Goal: Task Accomplishment & Management: Use online tool/utility

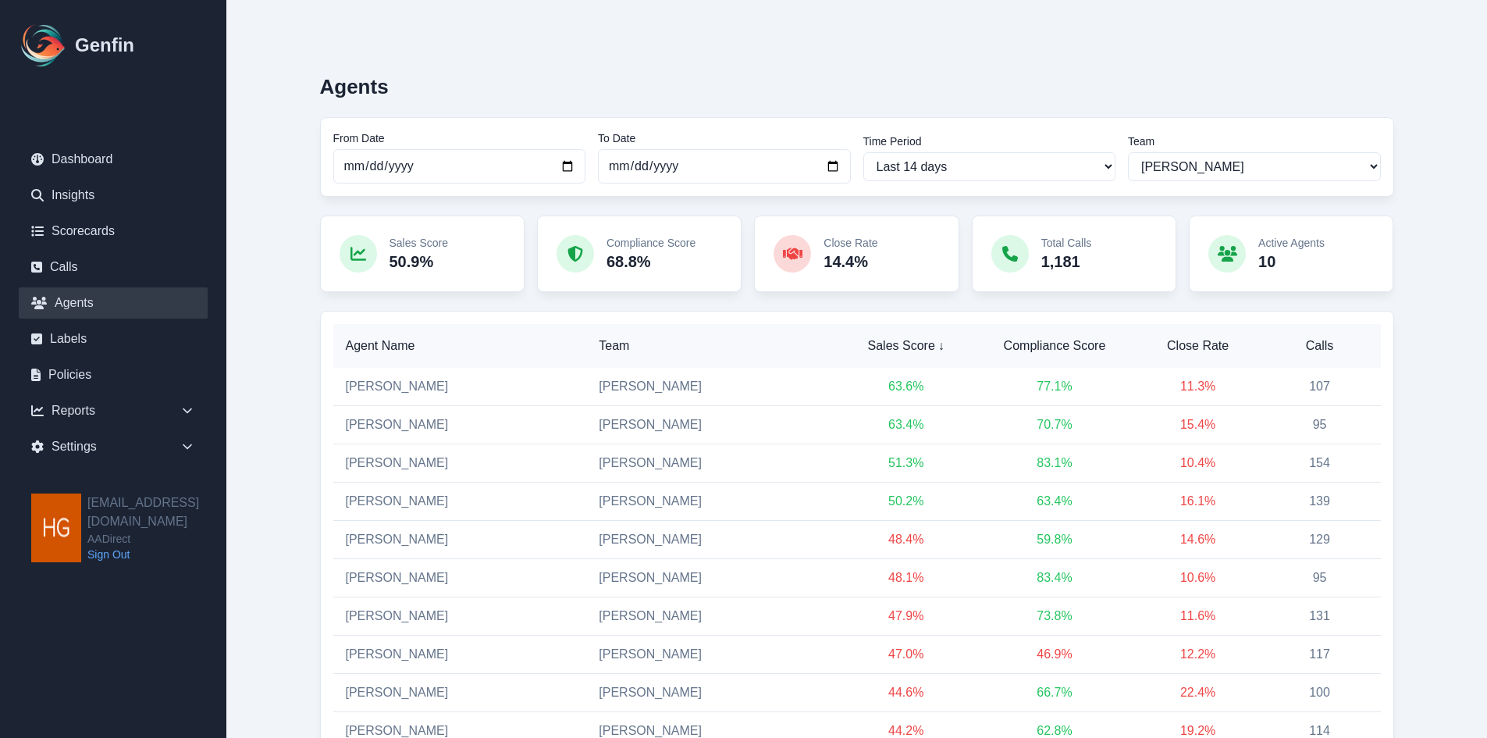
select select "14"
select select "2"
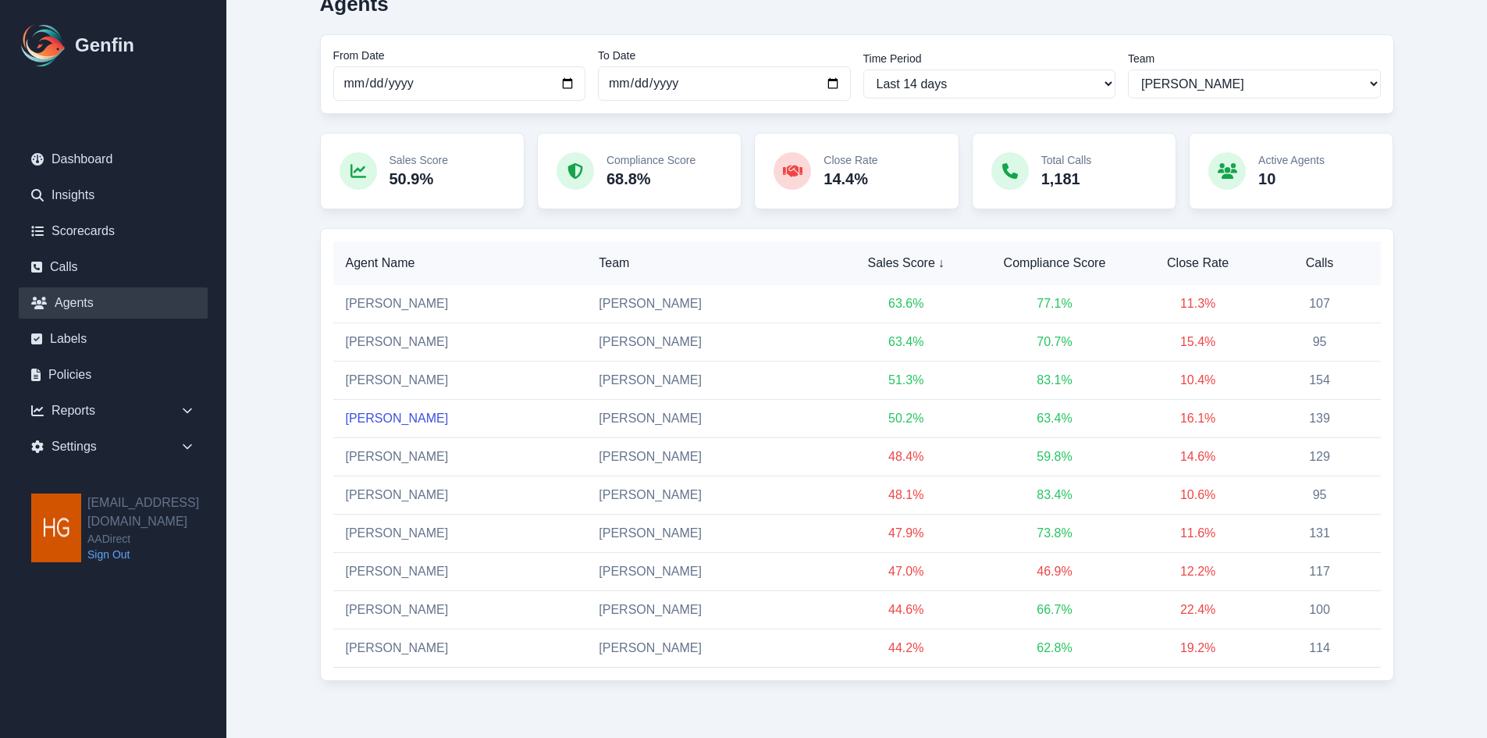
scroll to position [88, 0]
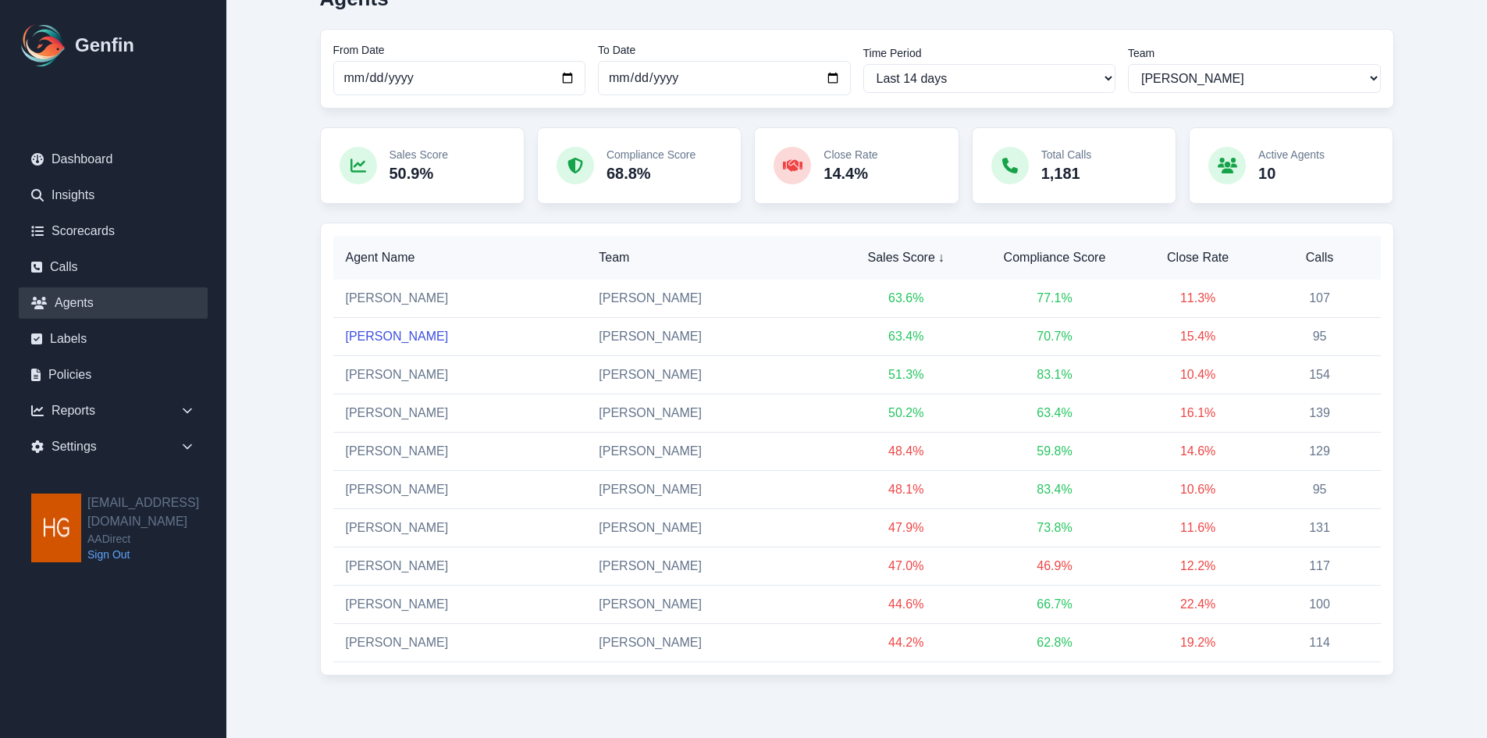
click at [393, 333] on link "Maria Soberon" at bounding box center [397, 335] width 103 height 13
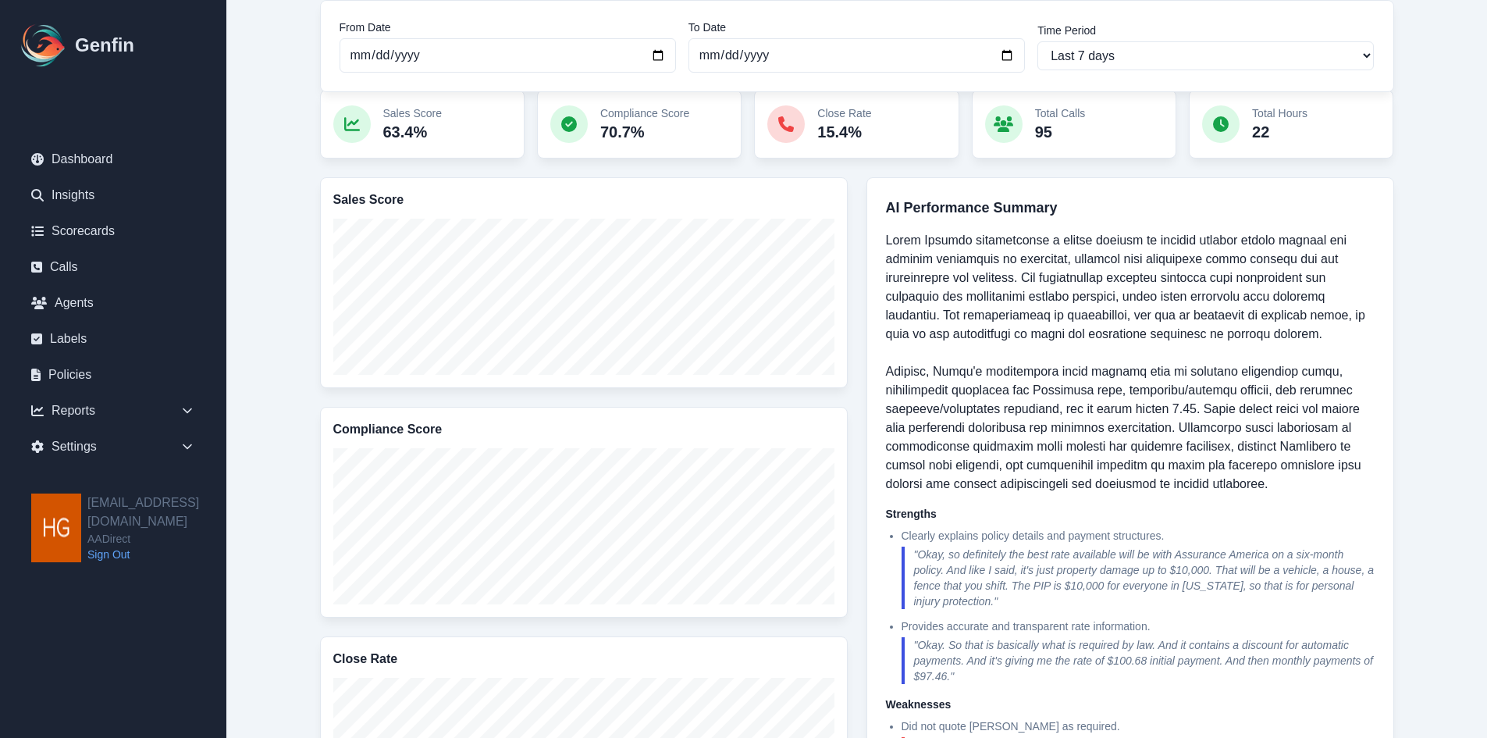
scroll to position [234, 0]
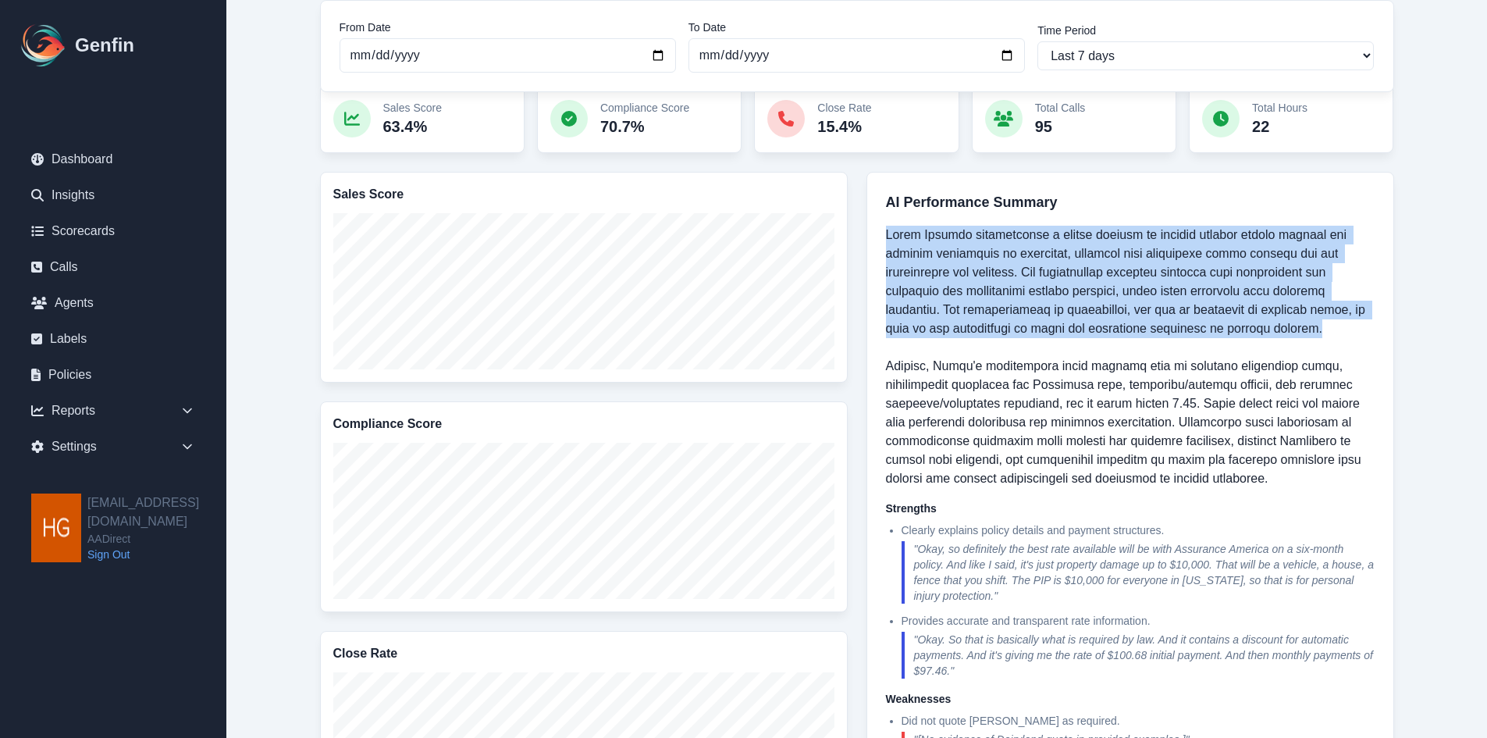
drag, startPoint x: 1312, startPoint y: 326, endPoint x: 858, endPoint y: 237, distance: 463.0
click at [858, 237] on div "Sales Score Compliance Score Close Rate Rule Performance Highlights Top 3 Rules…" at bounding box center [857, 740] width 1074 height 1137
copy p "Maria Soberon demonstrates a strong ability to clearly explain policy details a…"
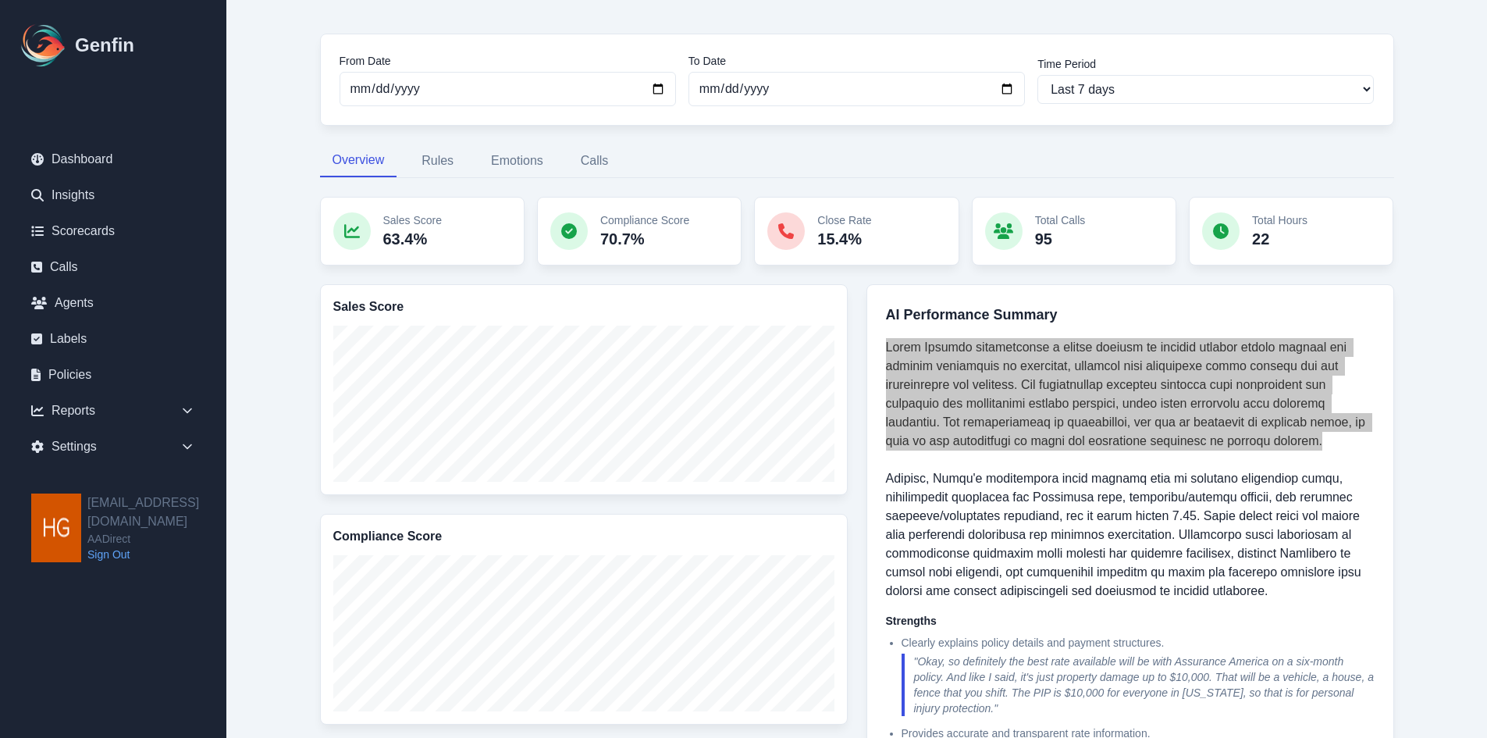
scroll to position [0, 0]
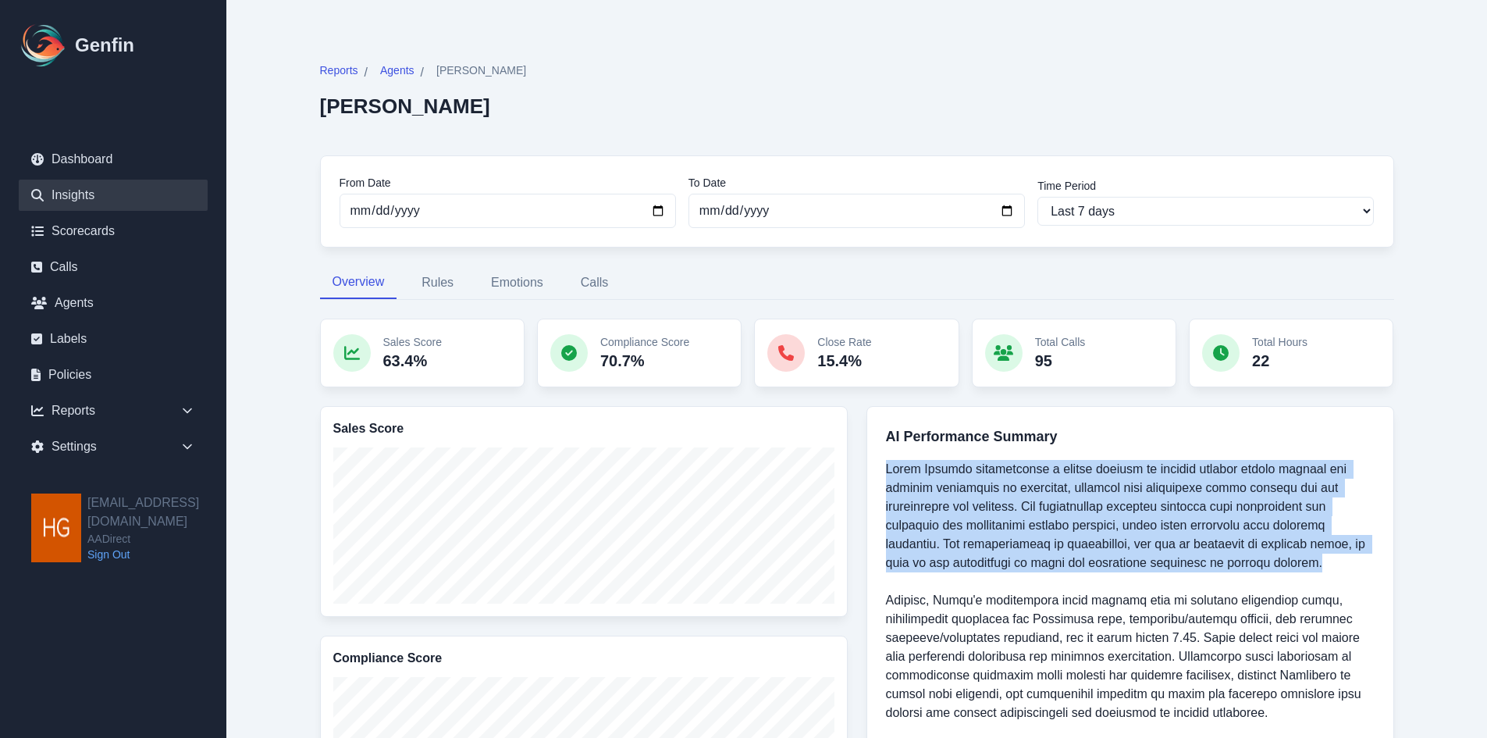
click at [77, 190] on link "Insights" at bounding box center [113, 195] width 189 height 31
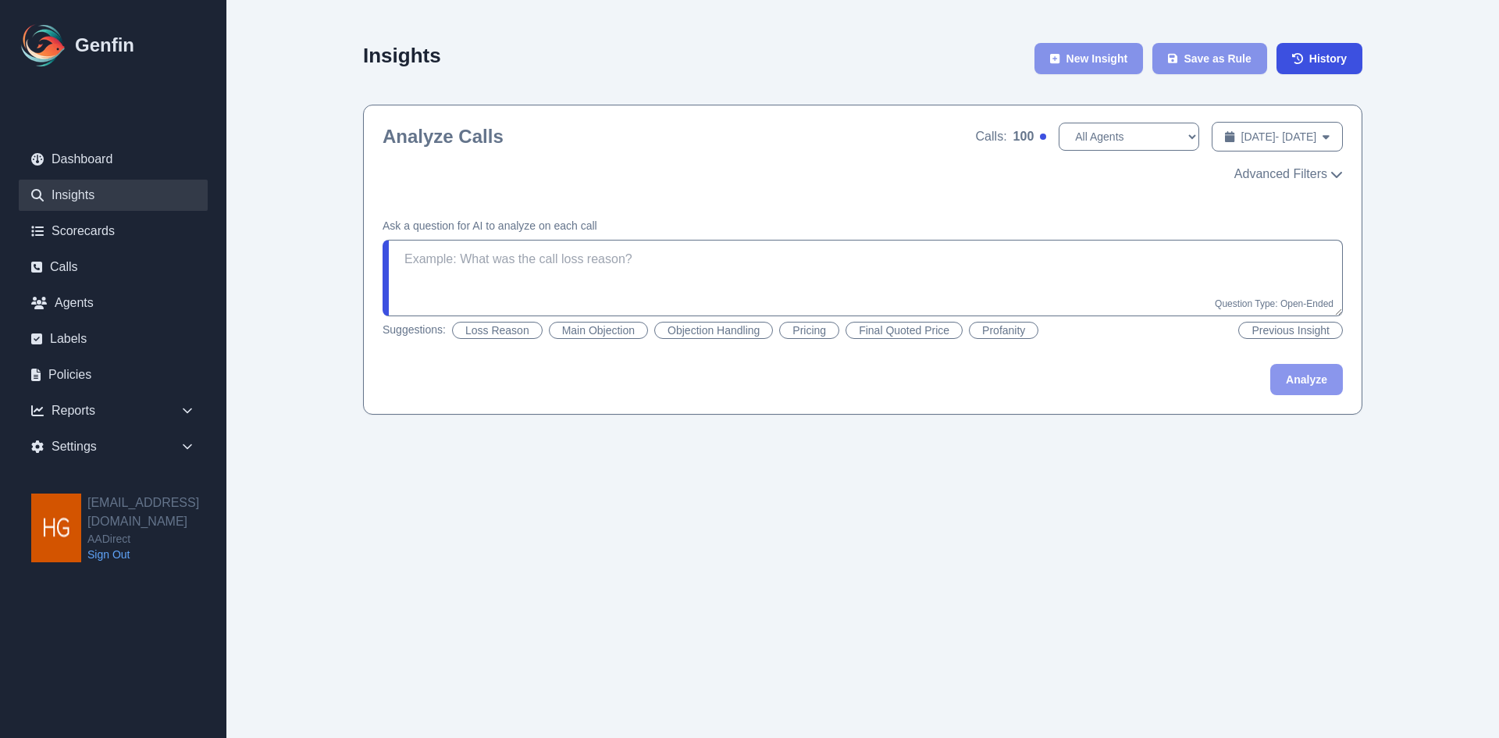
click at [713, 329] on button "Objection Handling" at bounding box center [713, 330] width 119 height 17
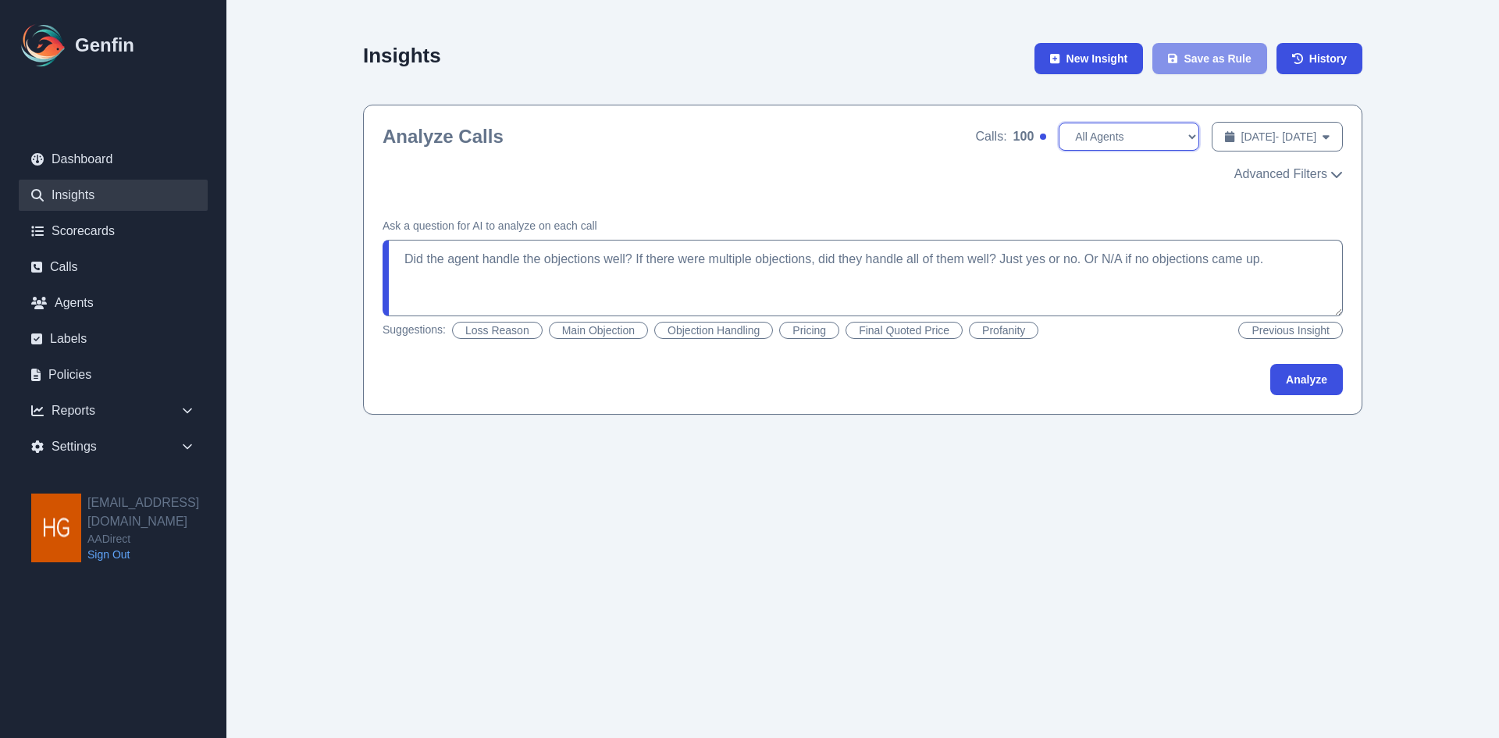
click at [1135, 136] on select "All Agents Aida Garcia Diaz Ana Martinez Angela Barnett Annaly Castillo Antonio…" at bounding box center [1129, 137] width 141 height 28
select select "Maria Soberon"
click at [1059, 123] on select "All Agents Aida Garcia Diaz Ana Martinez Angela Barnett Annaly Castillo Antonio…" at bounding box center [1129, 137] width 141 height 28
click at [1319, 136] on button "Oct 8, 2025 - Oct 15, 2025 Date Range" at bounding box center [1277, 137] width 131 height 30
select select "9"
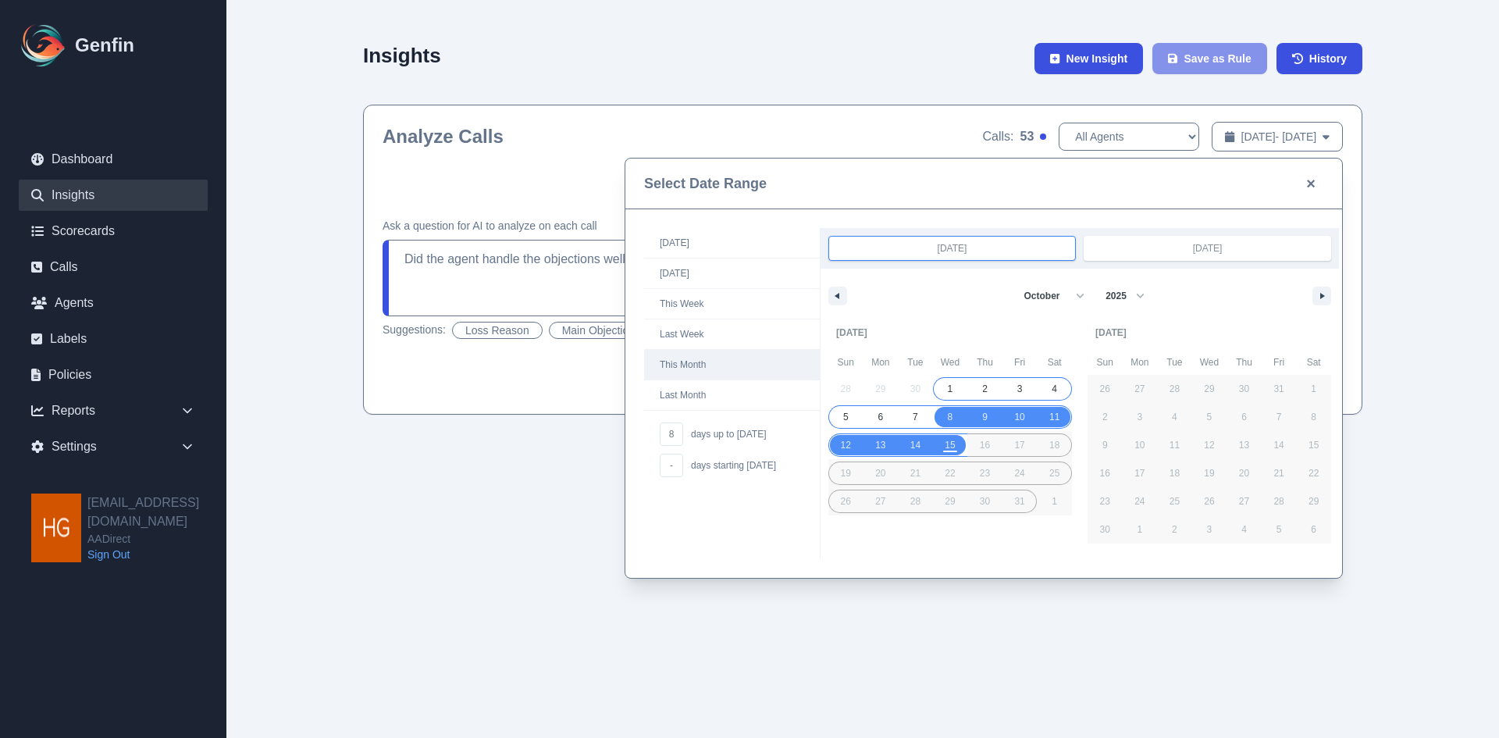
click at [684, 359] on span "This Month" at bounding box center [732, 365] width 176 height 30
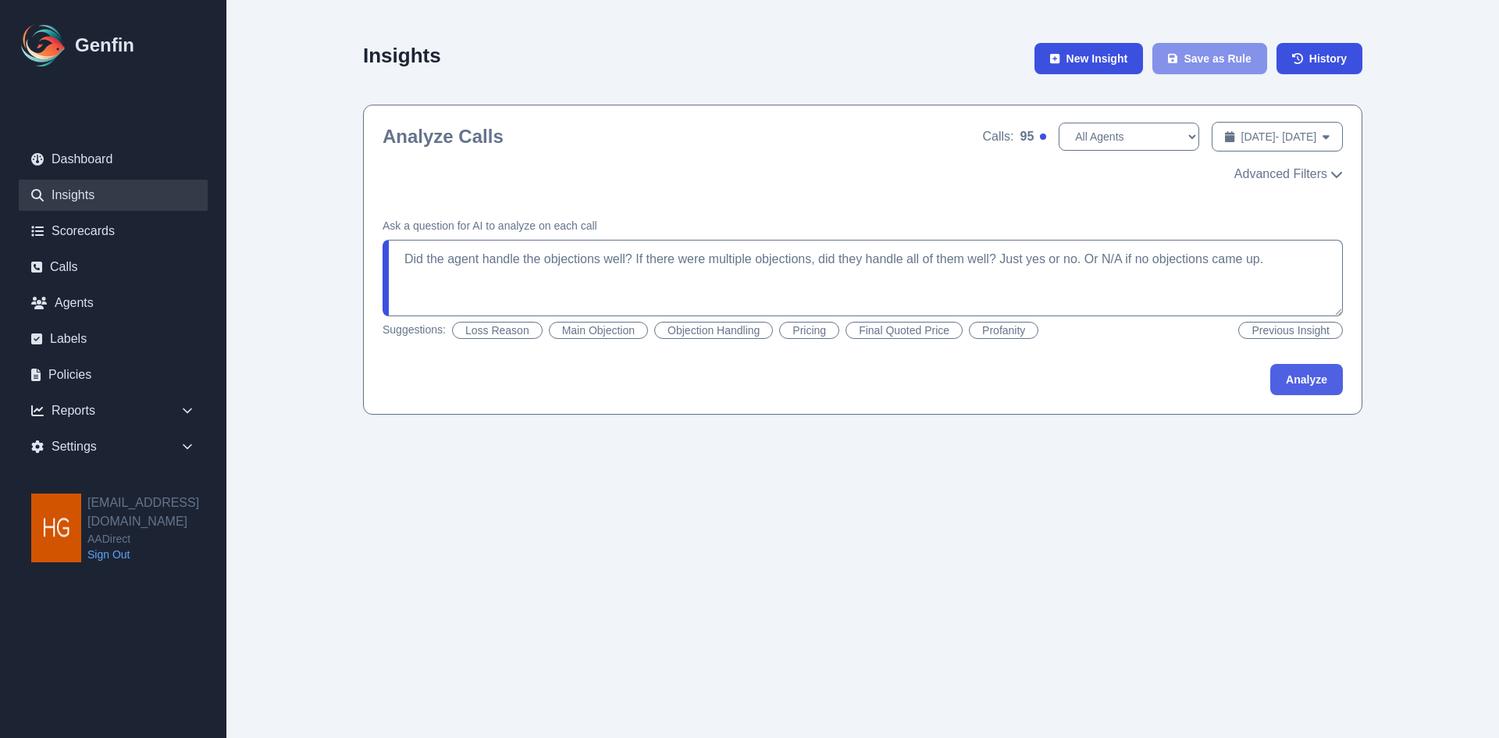
click at [1293, 378] on button "Analyze" at bounding box center [1306, 379] width 73 height 31
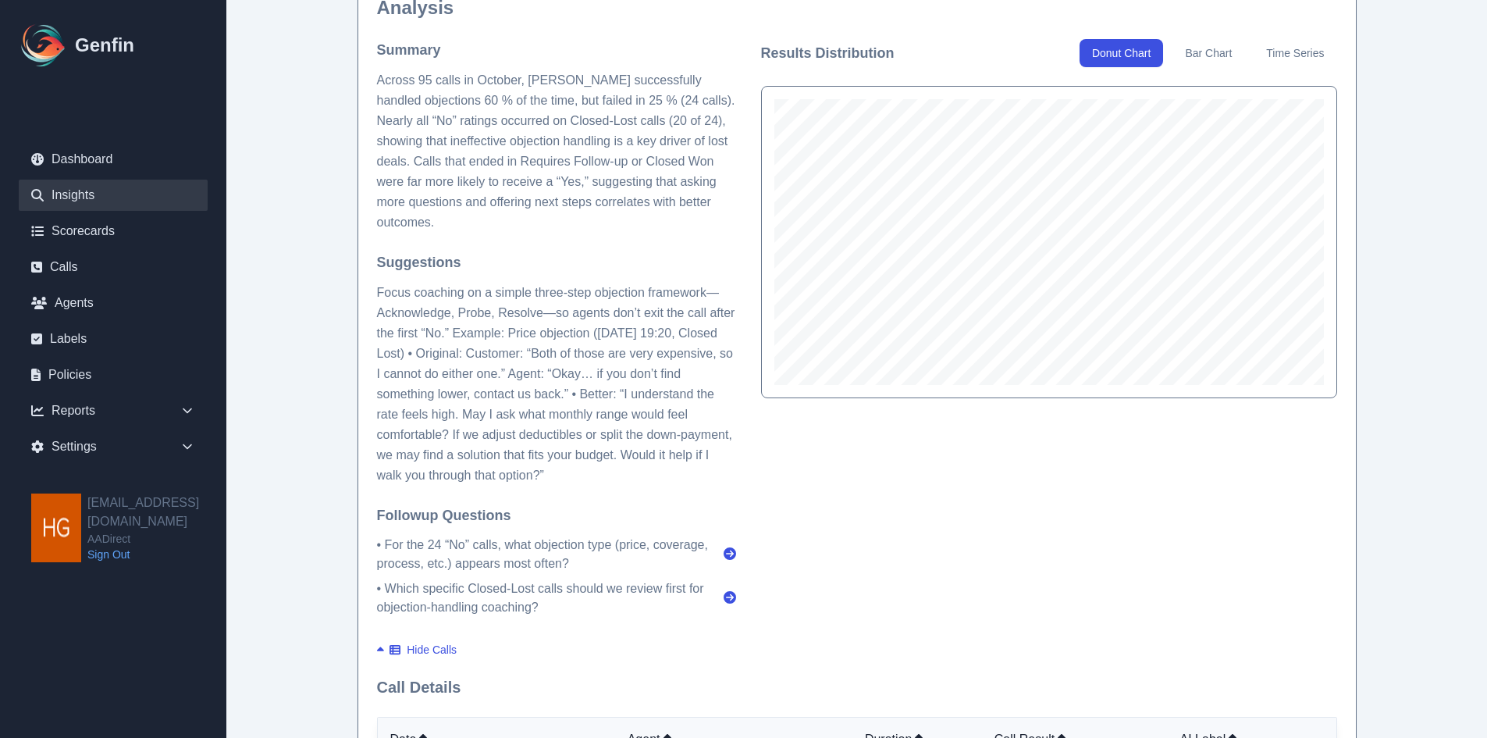
scroll to position [468, 0]
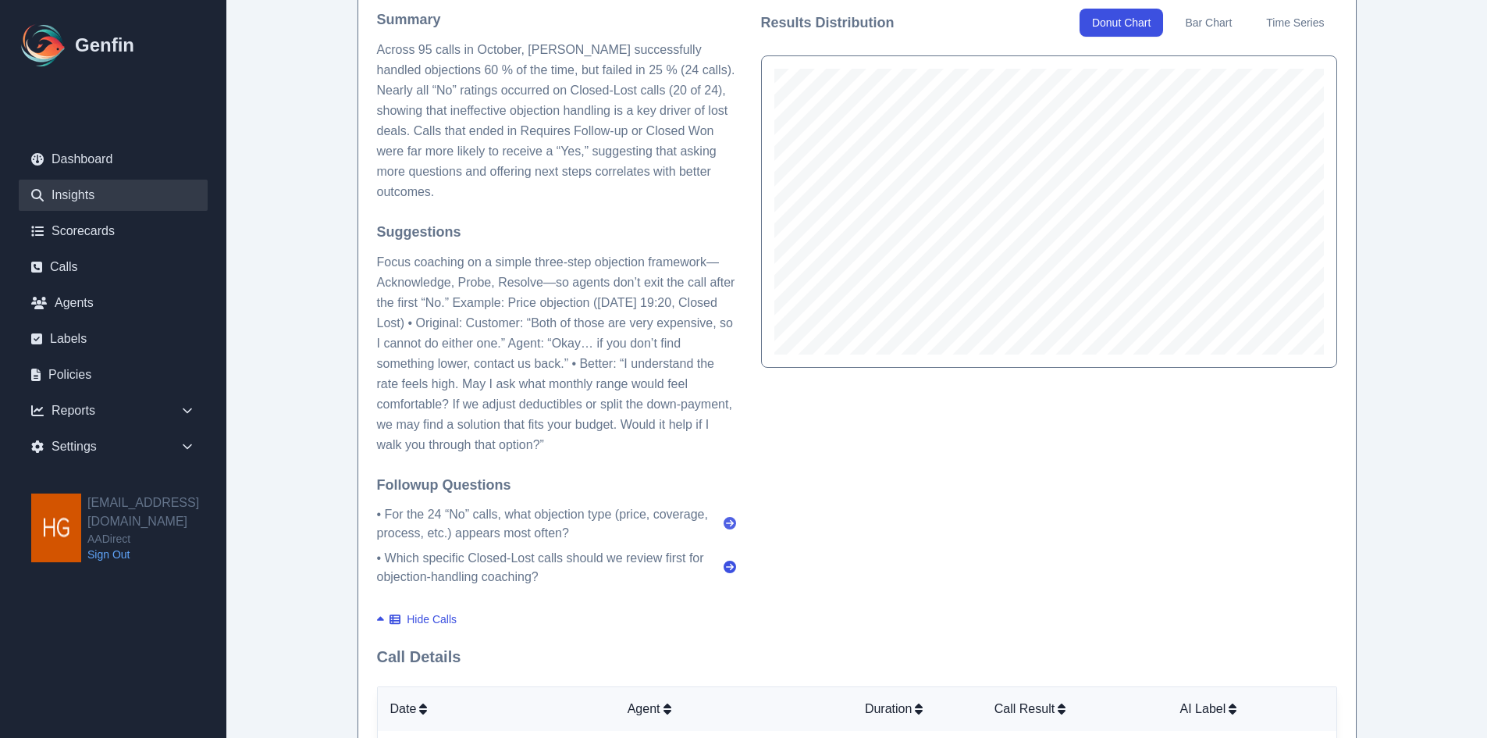
click at [728, 519] on icon at bounding box center [730, 523] width 12 height 12
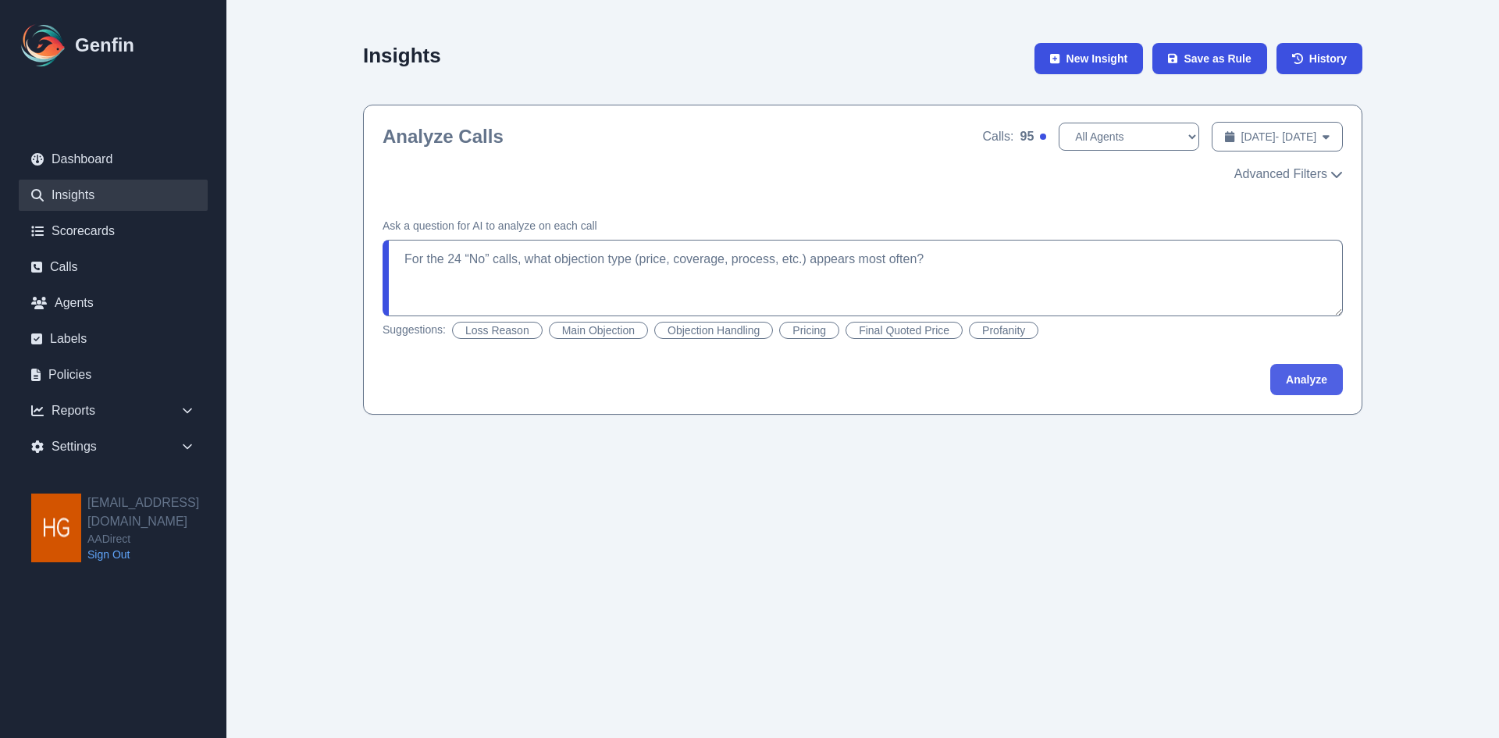
click at [1301, 381] on button "Analyze" at bounding box center [1306, 379] width 73 height 31
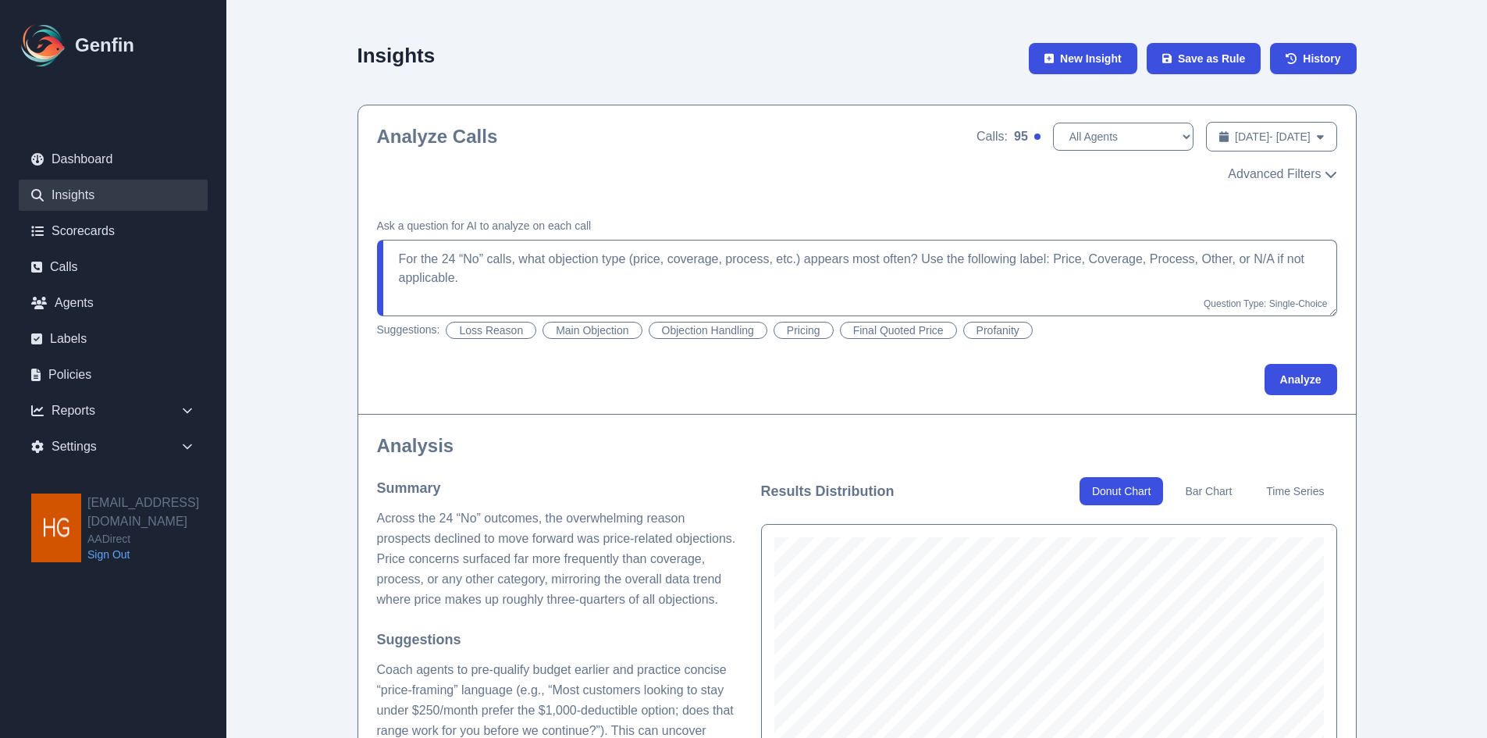
click at [923, 328] on button "Final Quoted Price" at bounding box center [898, 330] width 117 height 17
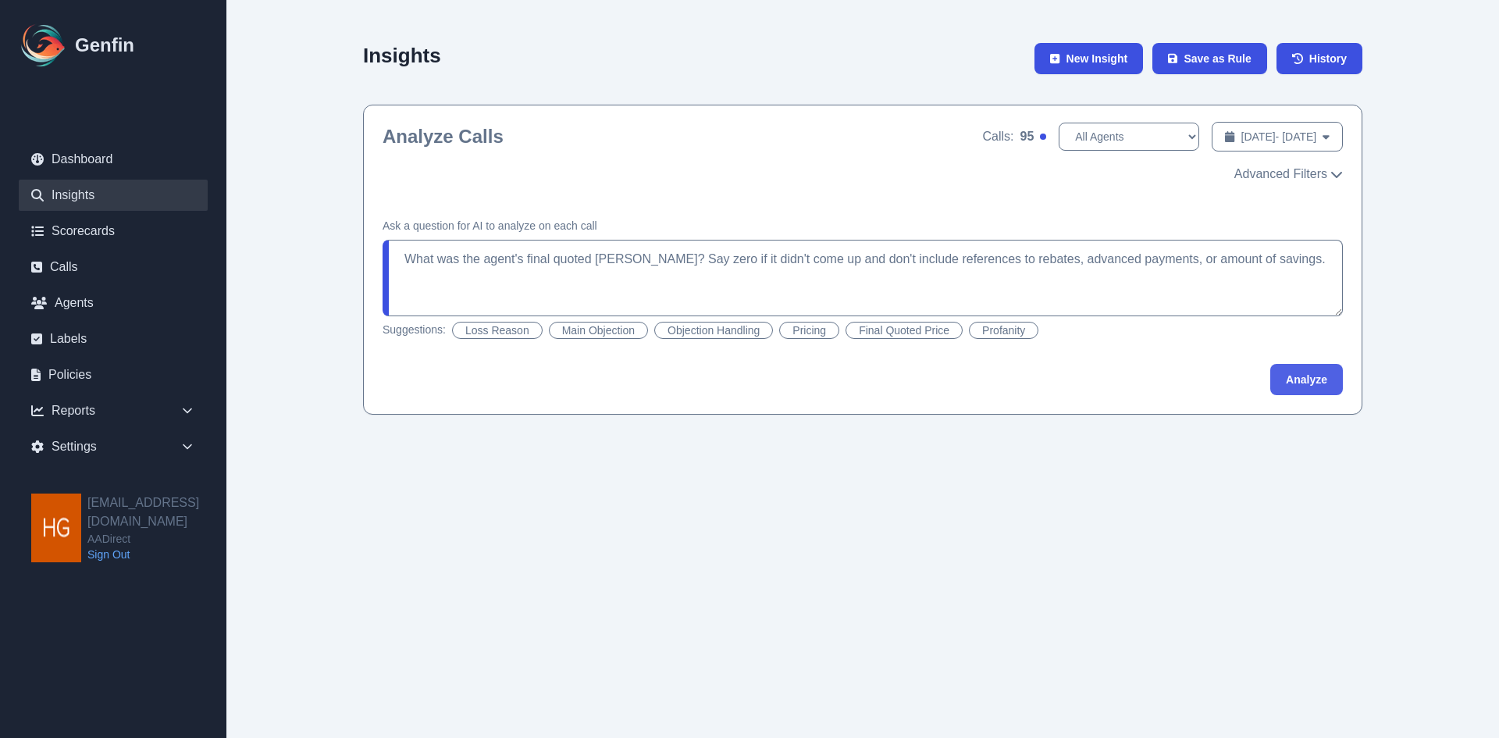
click at [1322, 388] on button "Analyze" at bounding box center [1306, 379] width 73 height 31
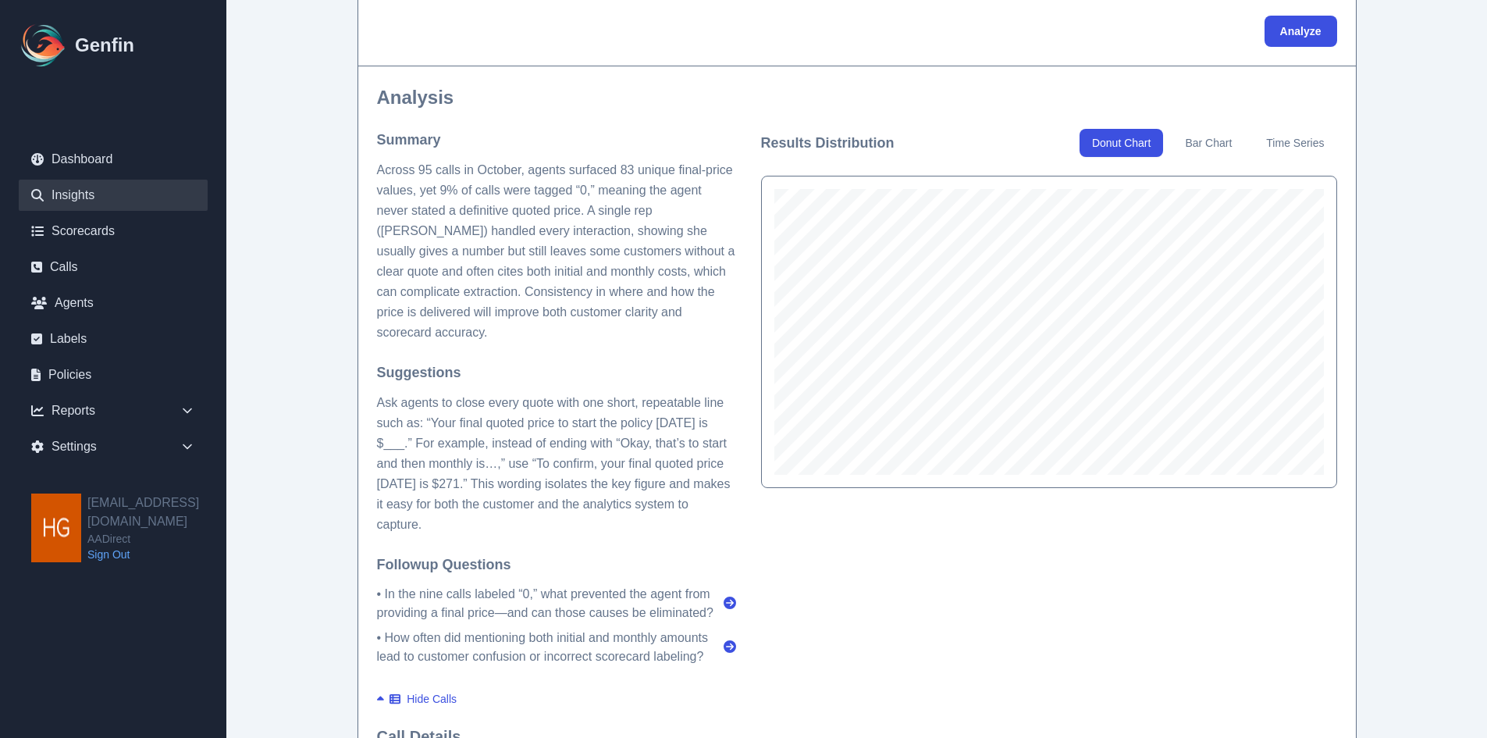
scroll to position [312, 0]
